Goal: Transaction & Acquisition: Purchase product/service

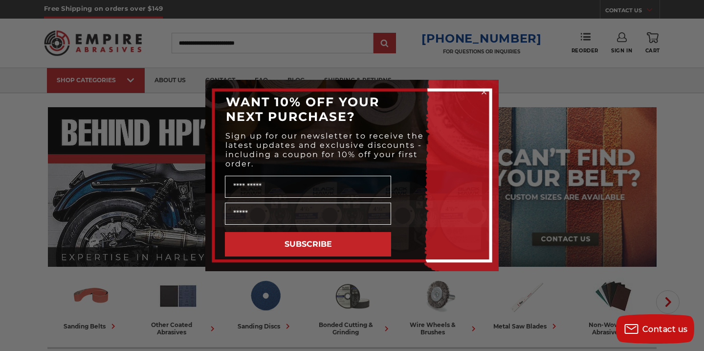
click at [480, 88] on icon "Close dialog" at bounding box center [484, 92] width 10 height 10
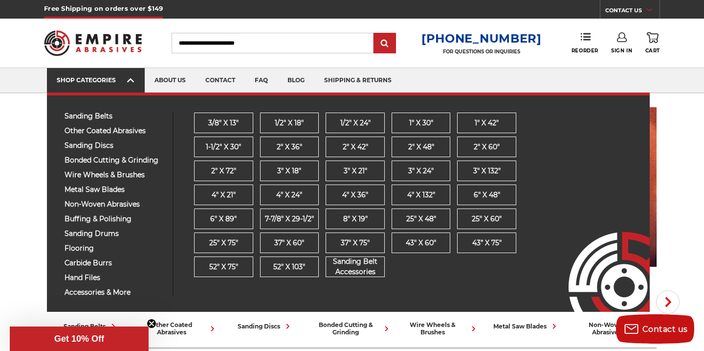
click at [113, 81] on div "SHOP CATEGORIES" at bounding box center [96, 79] width 78 height 7
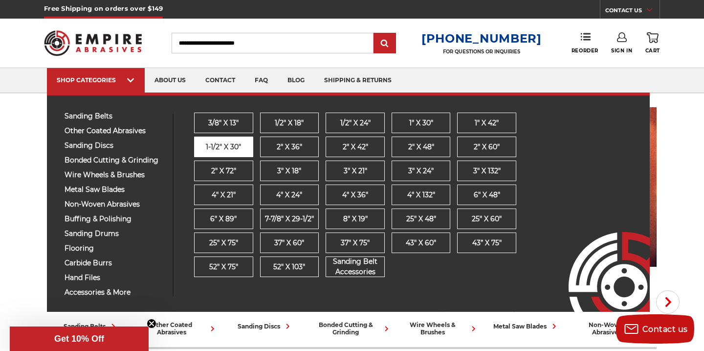
click at [225, 150] on span "1-1/2" x 30"" at bounding box center [223, 147] width 35 height 10
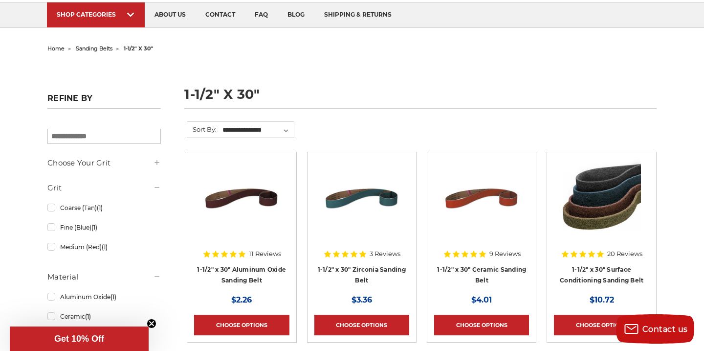
scroll to position [89, 0]
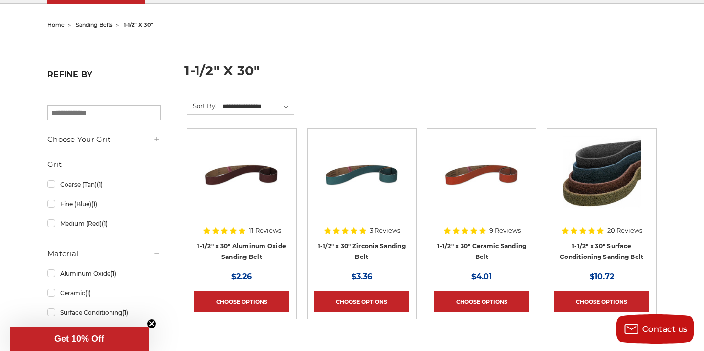
click at [339, 200] on img at bounding box center [362, 174] width 78 height 78
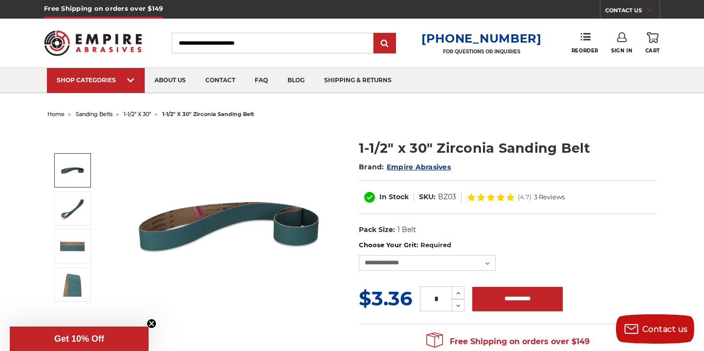
click at [105, 46] on img at bounding box center [93, 43] width 98 height 38
